Goal: Complete application form

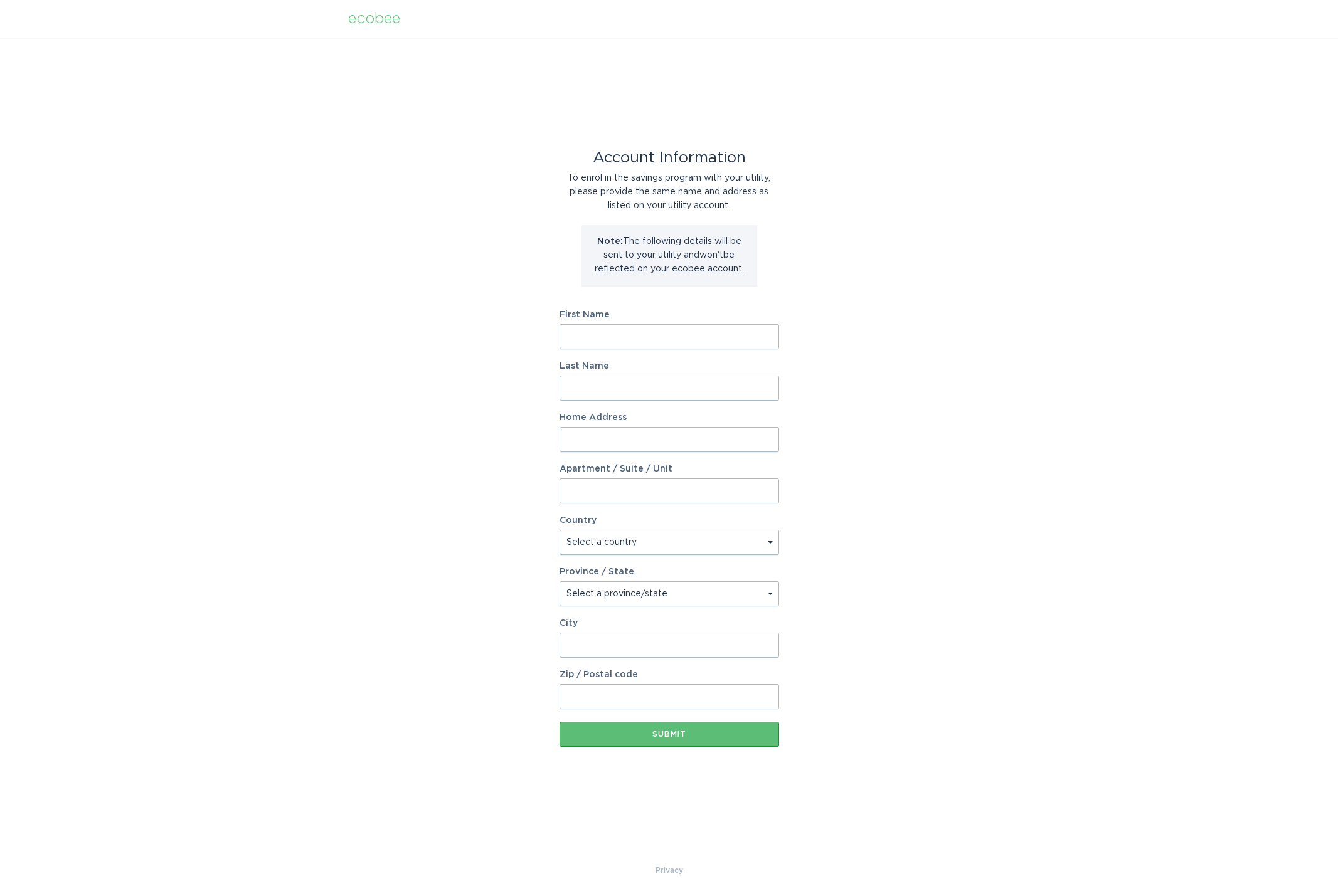
click at [707, 344] on input "First Name" at bounding box center [669, 337] width 220 height 25
type input "[PERSON_NAME]"
type input "[STREET_ADDRESS][PERSON_NAME]"
click at [712, 549] on select "Select a country [GEOGRAPHIC_DATA] [GEOGRAPHIC_DATA]" at bounding box center [669, 542] width 220 height 25
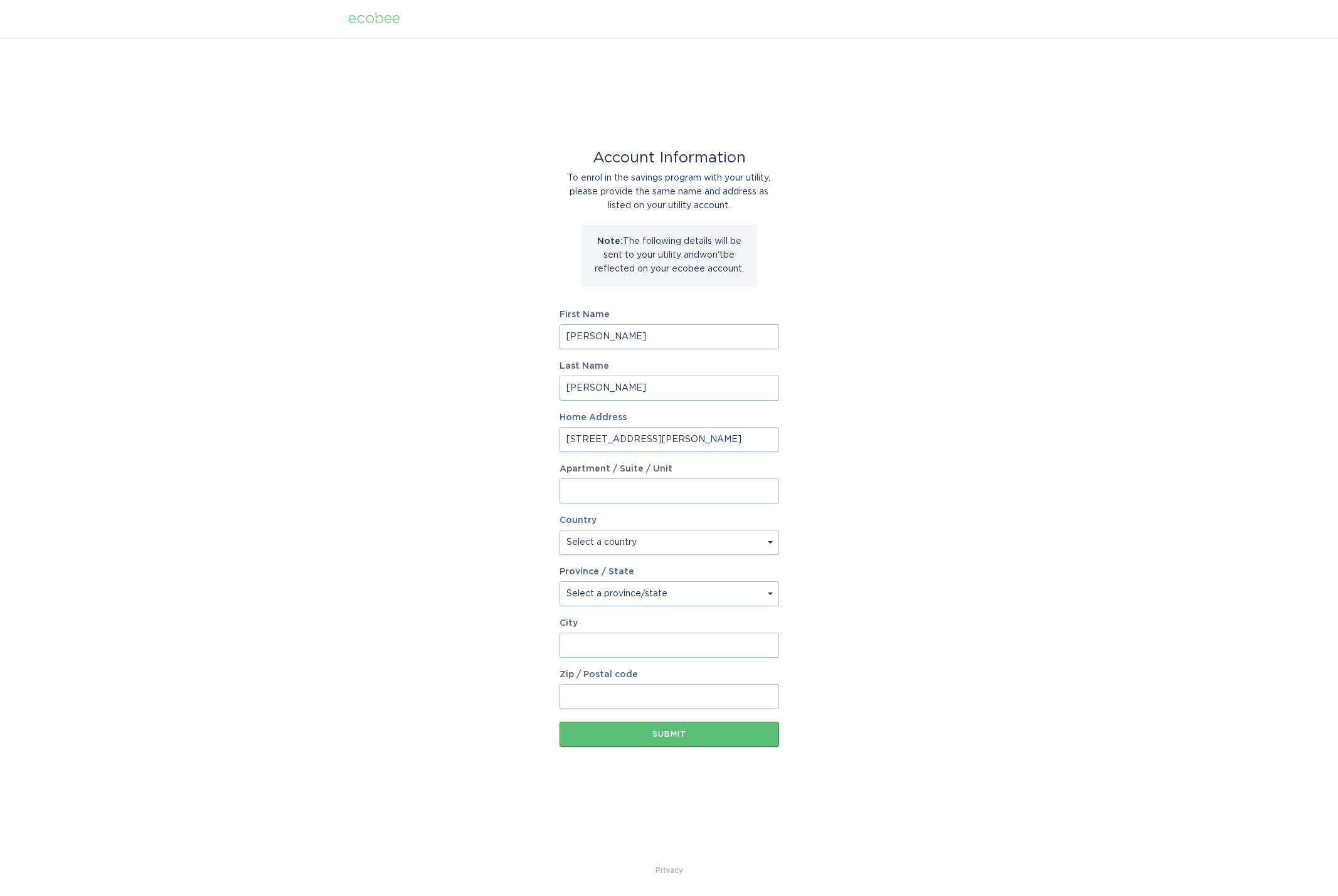
select select "US"
click at [719, 603] on select "Select a province/state [US_STATE] [US_STATE] [US_STATE] [US_STATE] [US_STATE] …" at bounding box center [669, 594] width 220 height 25
click at [717, 603] on select "Select a province/state [US_STATE] [US_STATE] [US_STATE] [US_STATE] [US_STATE] …" at bounding box center [669, 594] width 220 height 25
select select "NC"
click at [698, 653] on input "City" at bounding box center [669, 645] width 220 height 25
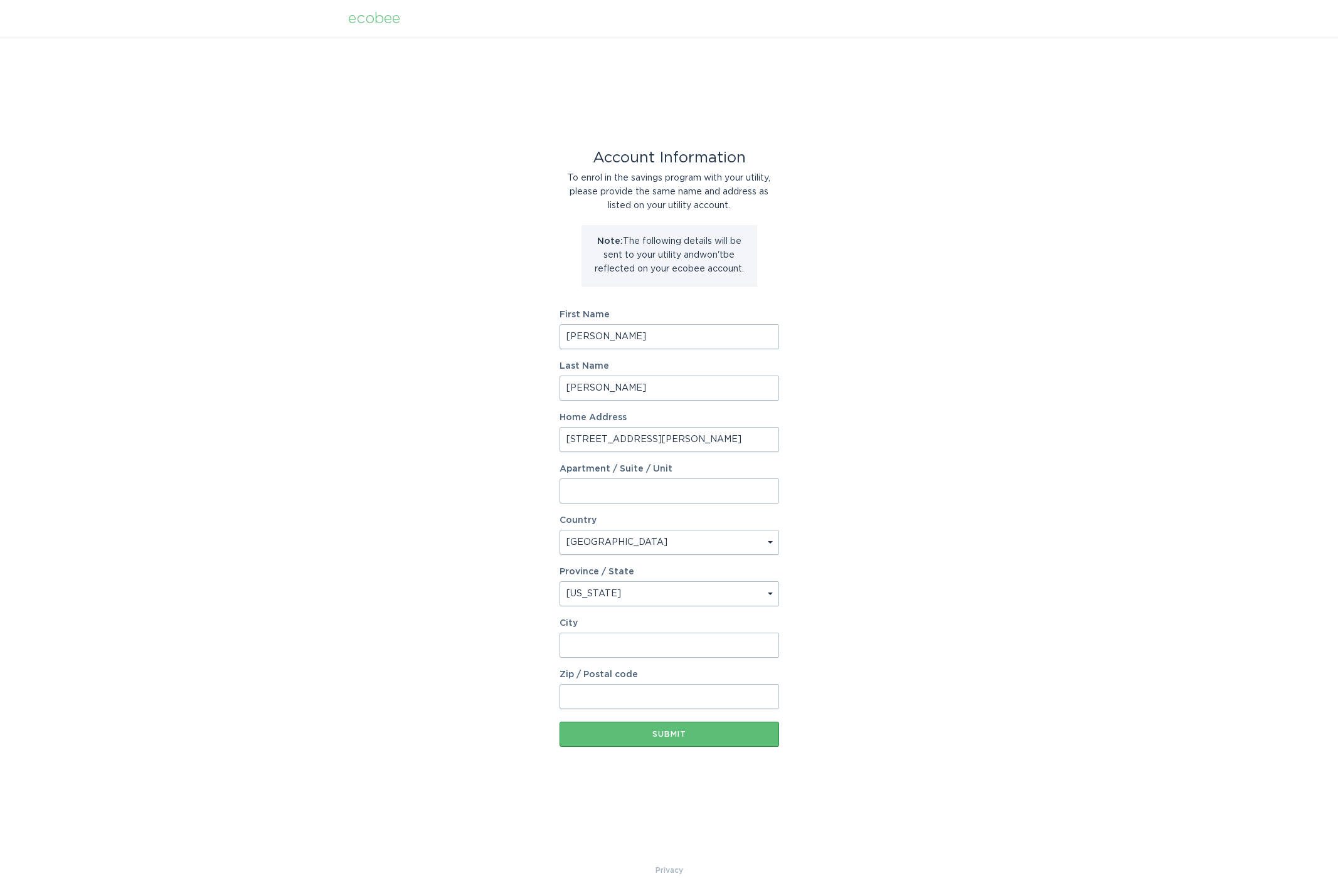
click at [682, 645] on input "City" at bounding box center [669, 645] width 220 height 25
type input "Charlotte"
click at [726, 696] on input "Zip / Postal code" at bounding box center [669, 696] width 220 height 25
type input "28269"
click at [745, 738] on div "Submit" at bounding box center [669, 735] width 207 height 8
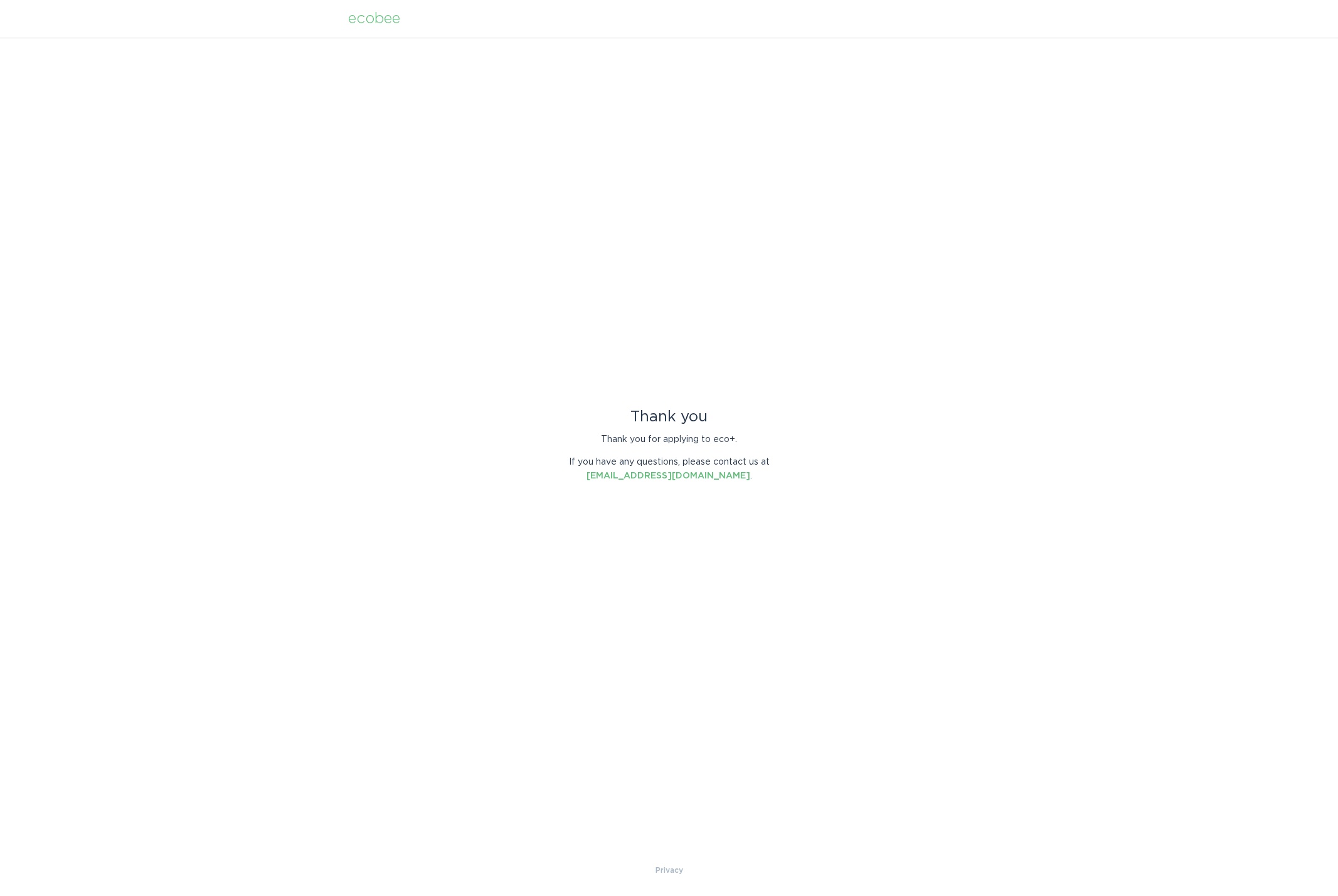
click at [736, 648] on div "Thank you Thank you for applying to eco+. If you have any questions, please con…" at bounding box center [669, 451] width 1338 height 826
click at [387, 23] on div "ecobee" at bounding box center [374, 18] width 52 height 14
